Goal: Answer question/provide support: Share knowledge or assist other users

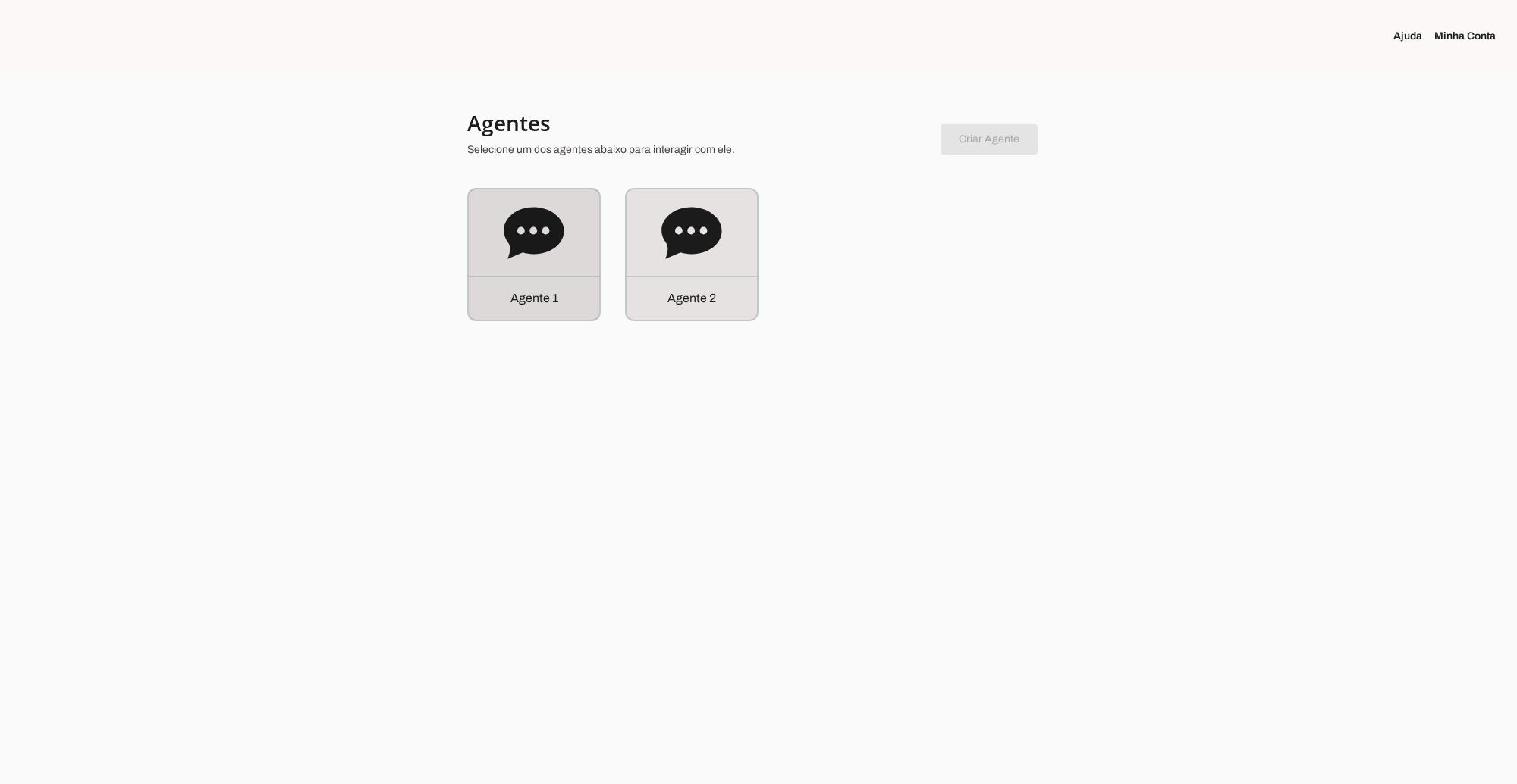
click at [536, 300] on p "Agente 1" at bounding box center [534, 298] width 48 height 18
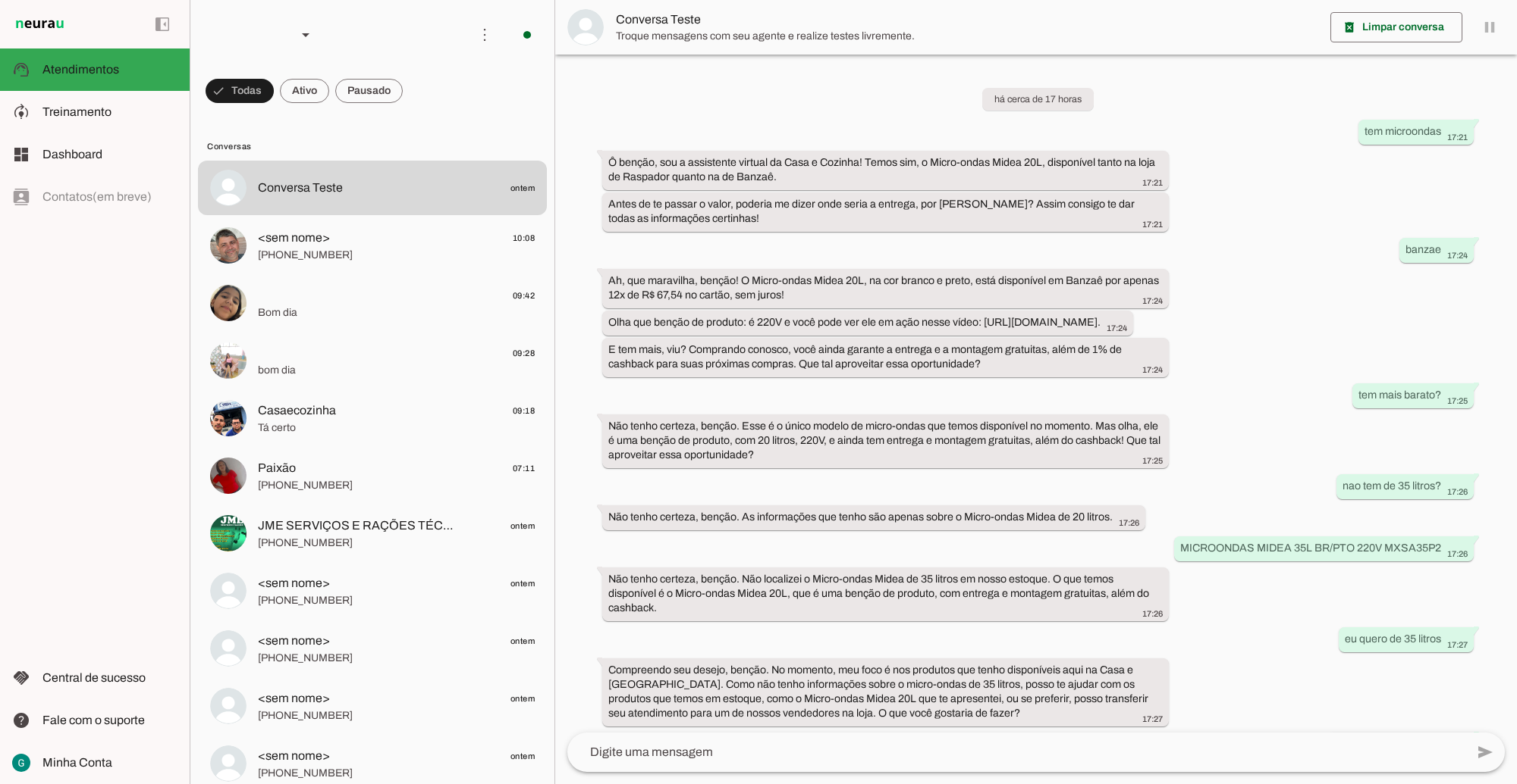
scroll to position [218, 0]
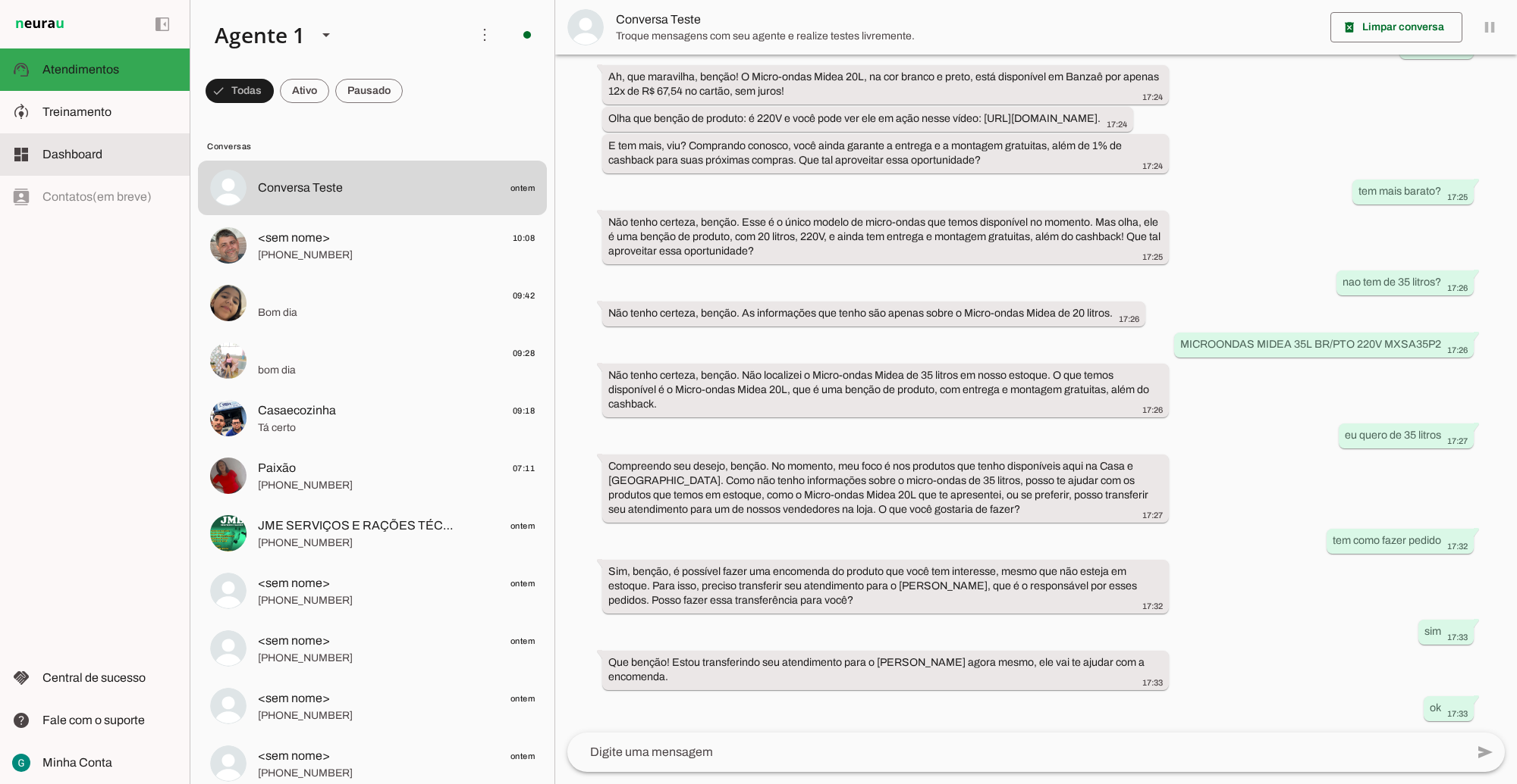
click at [87, 153] on span "Dashboard" at bounding box center [73, 155] width 60 height 13
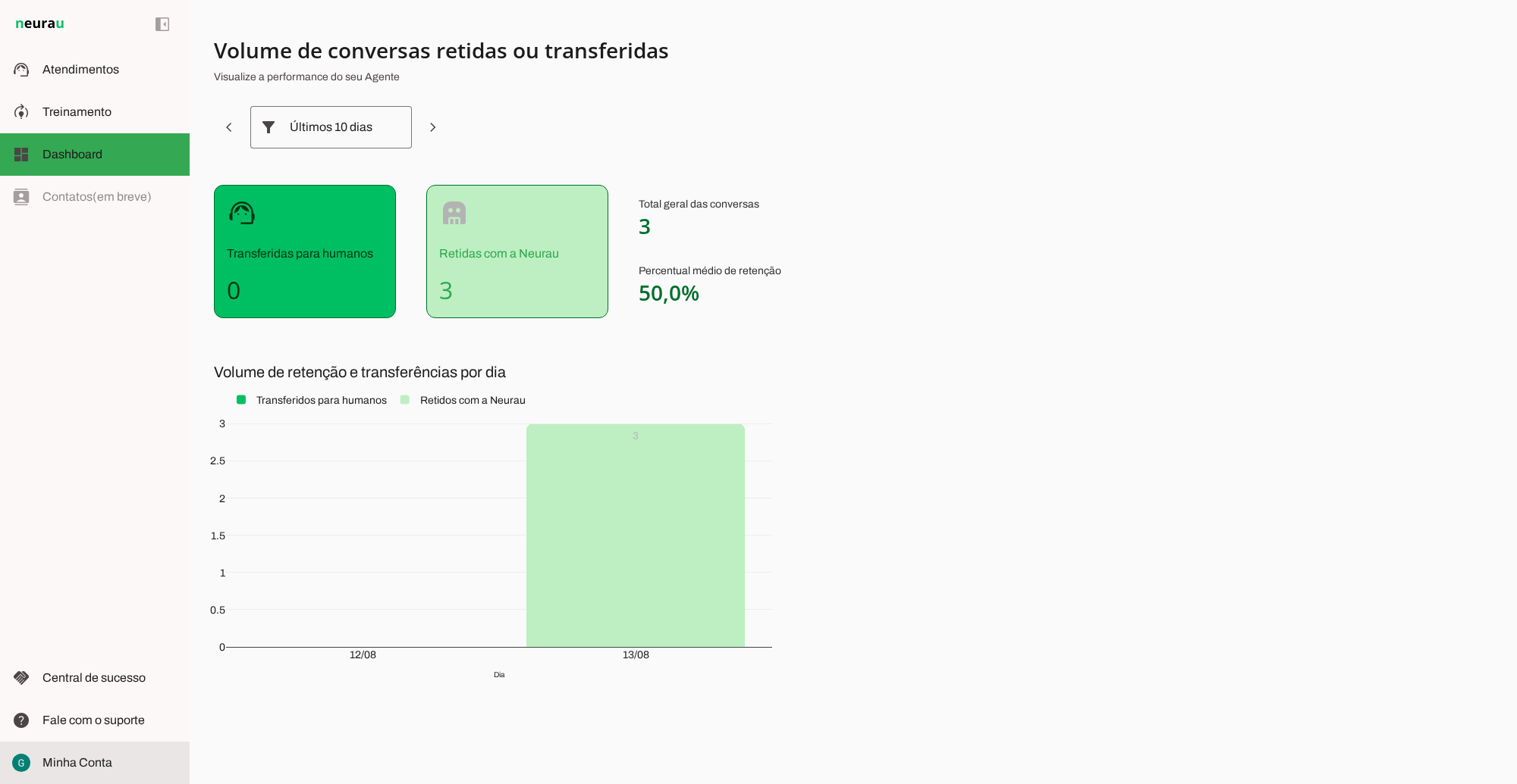
click at [103, 759] on span "Minha Conta" at bounding box center [77, 763] width 70 height 13
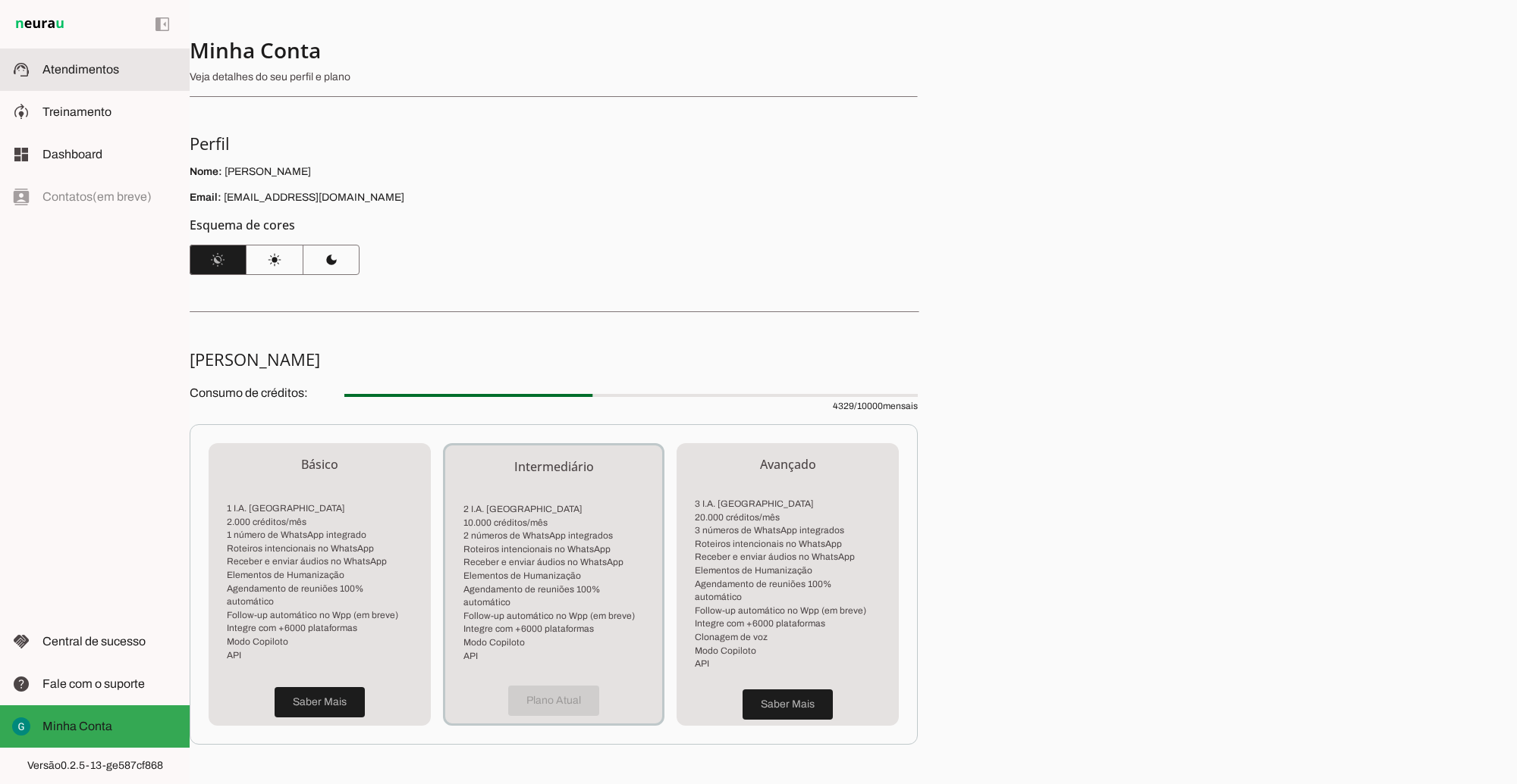
click at [86, 70] on span "Atendimentos" at bounding box center [80, 70] width 76 height 13
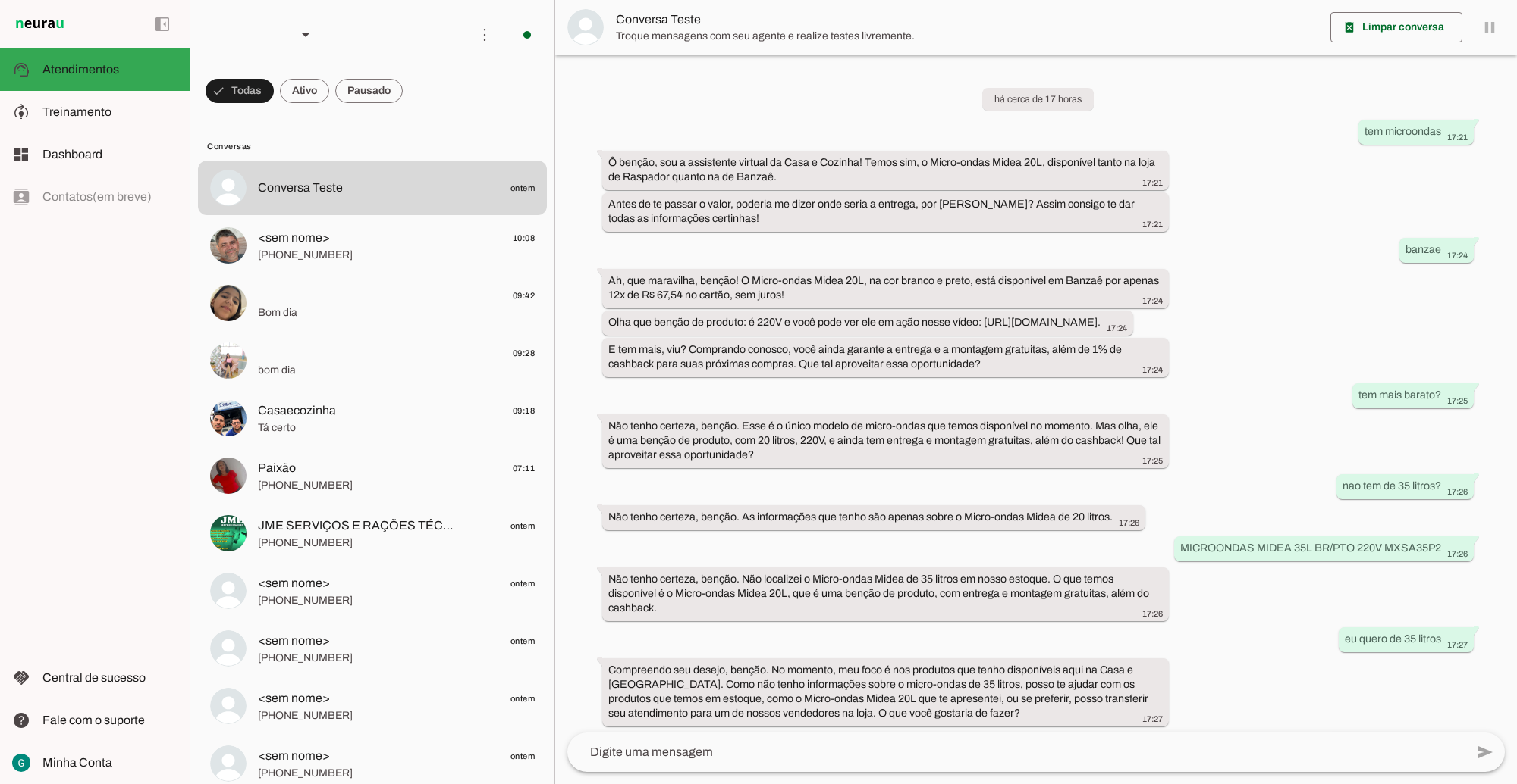
scroll to position [218, 0]
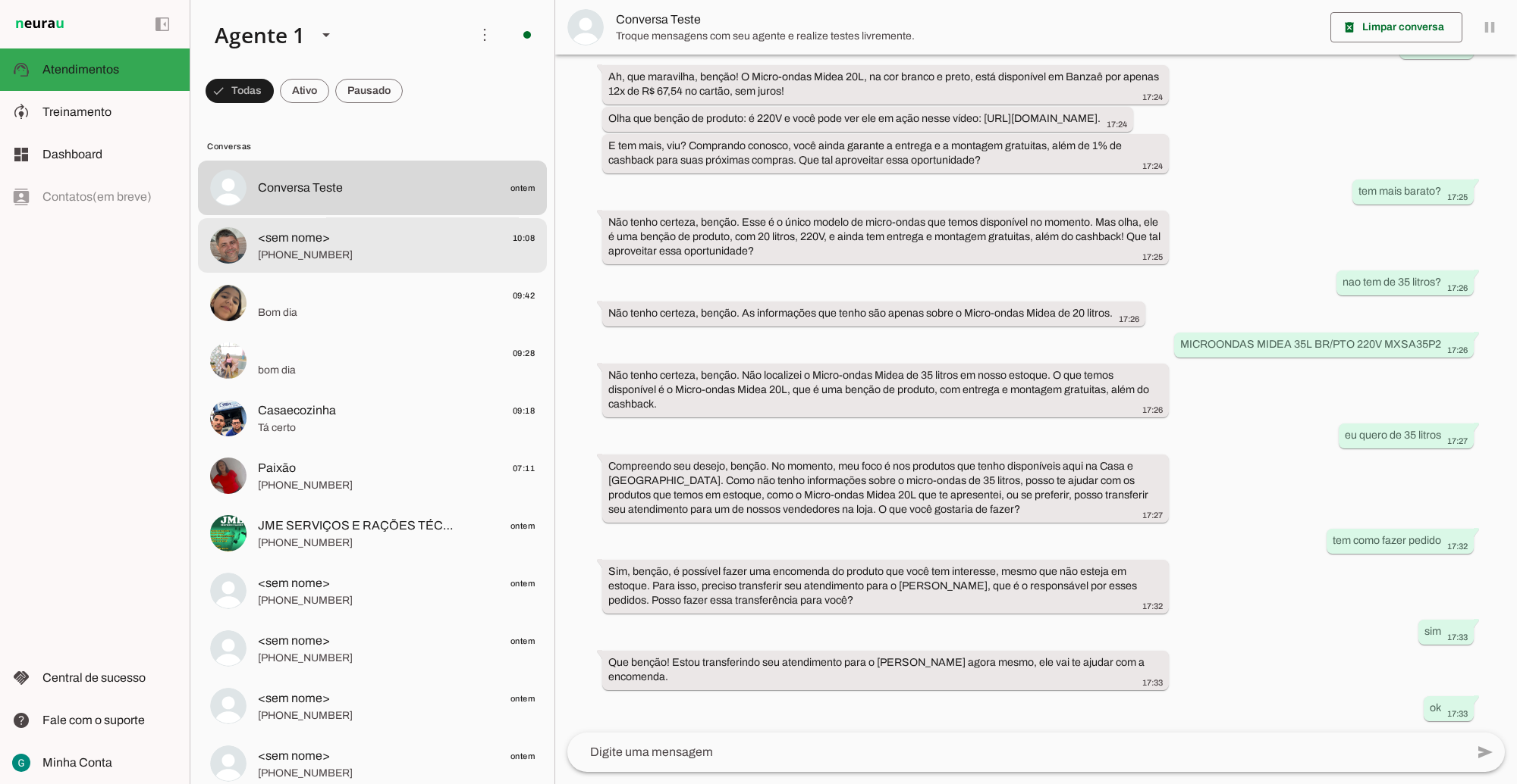
click at [394, 249] on span "+55 7599990098" at bounding box center [396, 254] width 277 height 15
